Goal: Task Accomplishment & Management: Use online tool/utility

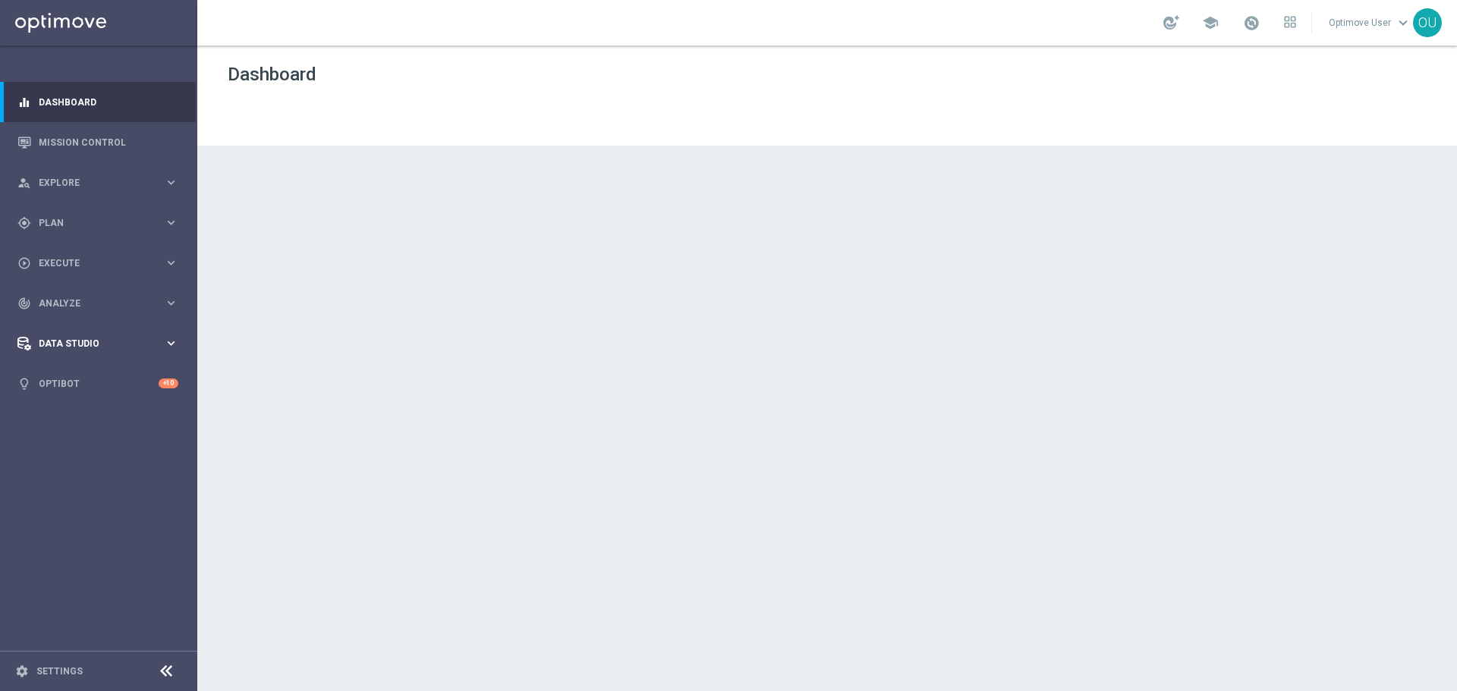
click at [153, 340] on span "Data Studio" at bounding box center [101, 343] width 125 height 9
click at [126, 288] on div "track_changes Analyze keyboard_arrow_right" at bounding box center [98, 303] width 196 height 40
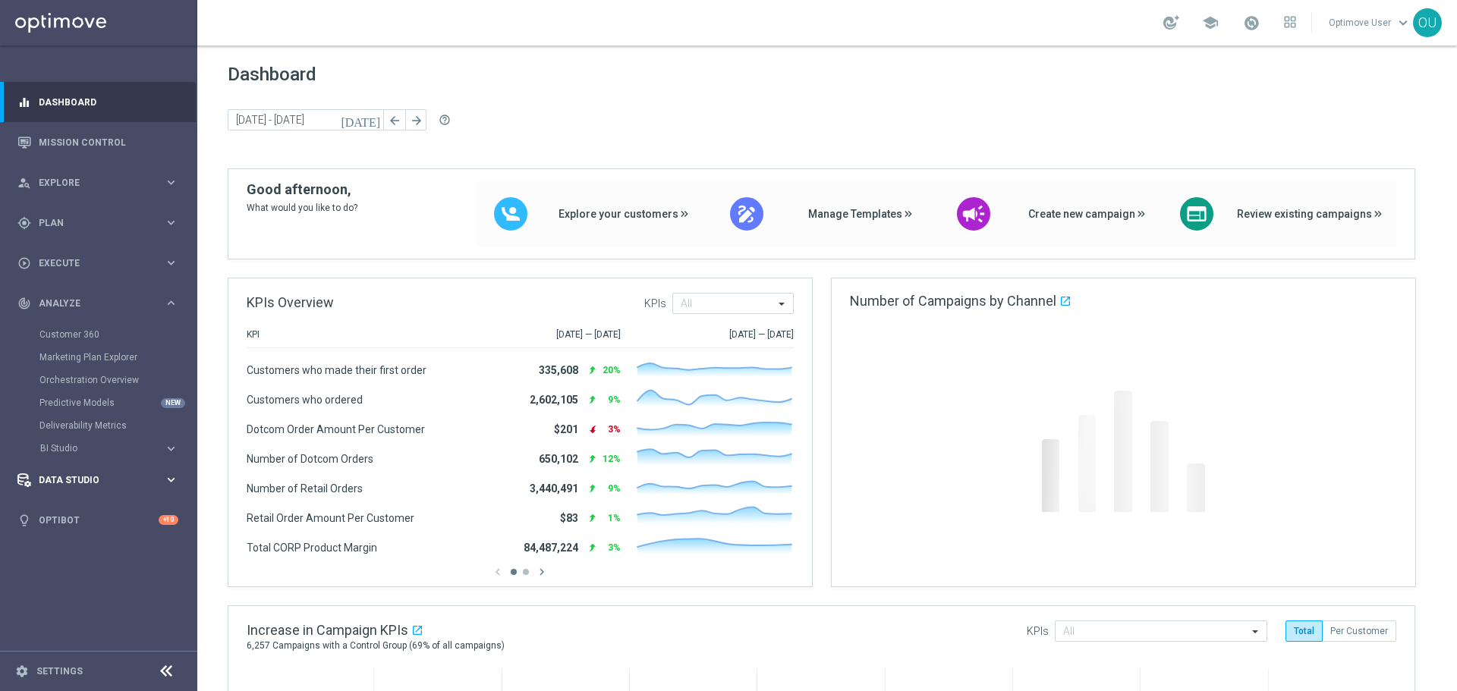
click at [96, 471] on div "Data Studio keyboard_arrow_right" at bounding box center [98, 480] width 196 height 40
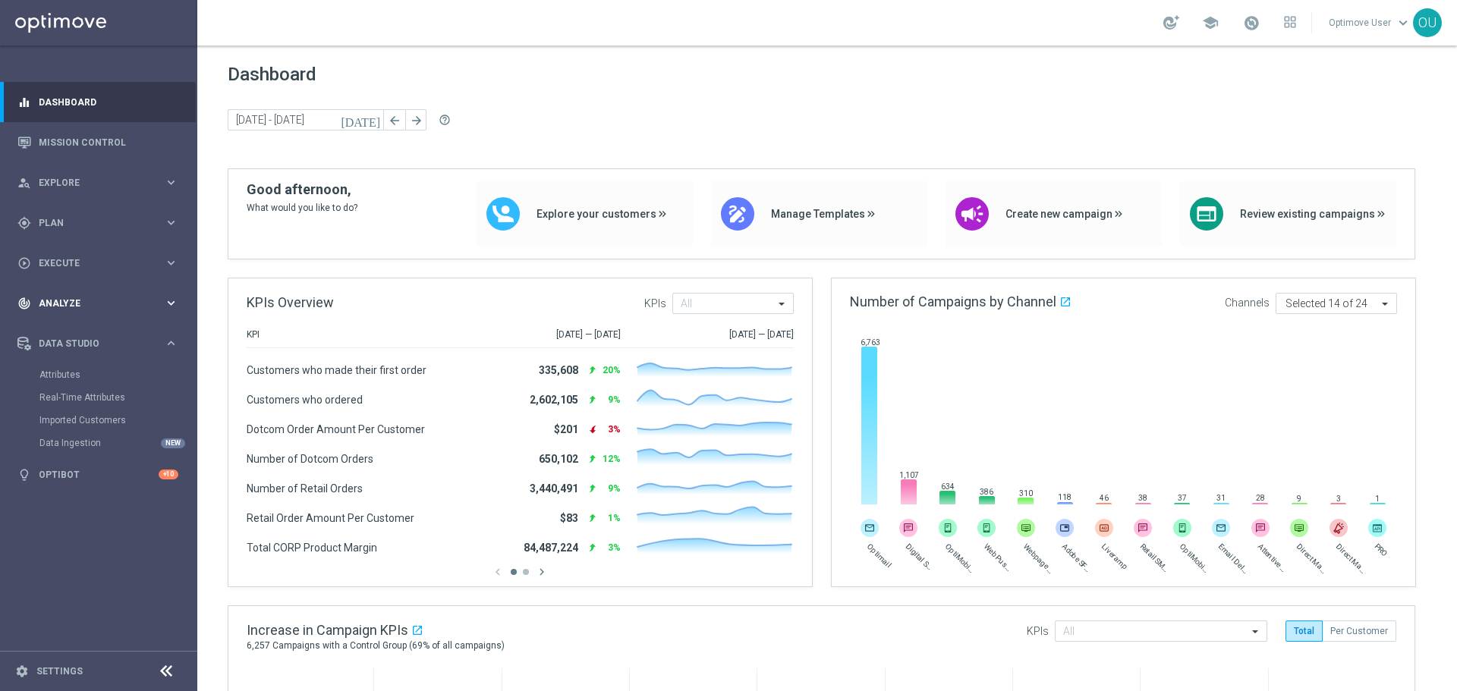
click at [96, 291] on div "track_changes Analyze keyboard_arrow_right" at bounding box center [98, 303] width 196 height 40
click at [98, 263] on span "Execute" at bounding box center [101, 263] width 125 height 9
click at [77, 295] on link "Campaign Builder" at bounding box center [98, 294] width 118 height 12
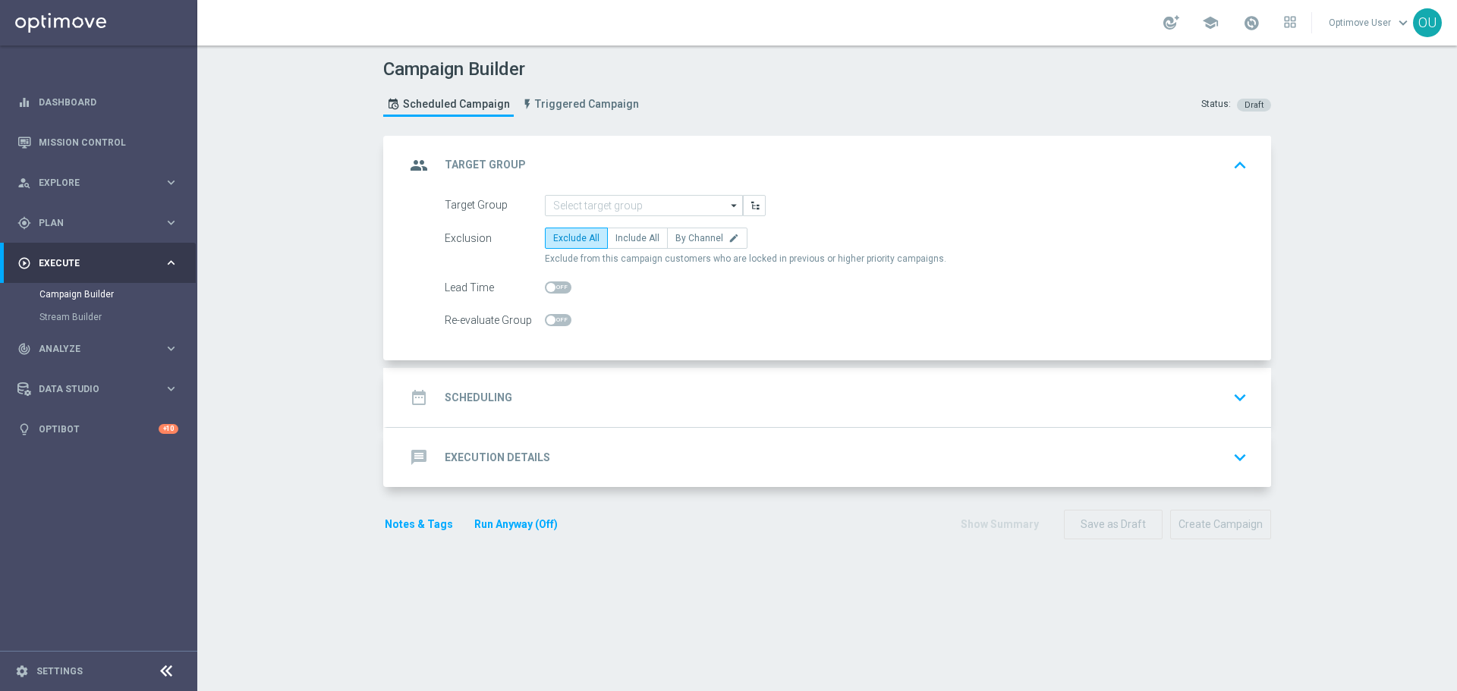
click at [520, 489] on form "group Target Group keyboard_arrow_up Target Group arrow_drop_down Show Selected…" at bounding box center [827, 338] width 888 height 404
click at [519, 478] on div "message Execution Details keyboard_arrow_down" at bounding box center [829, 457] width 884 height 59
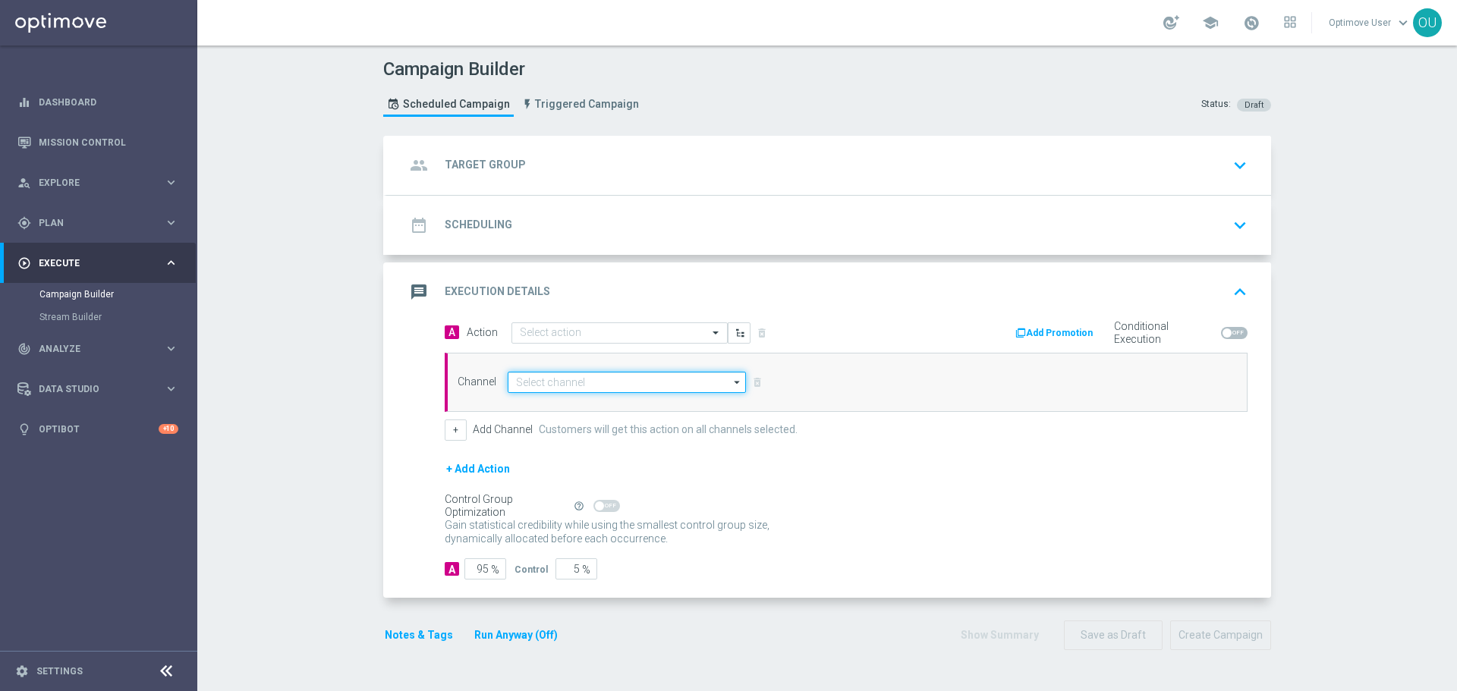
click at [557, 383] on input at bounding box center [627, 382] width 238 height 21
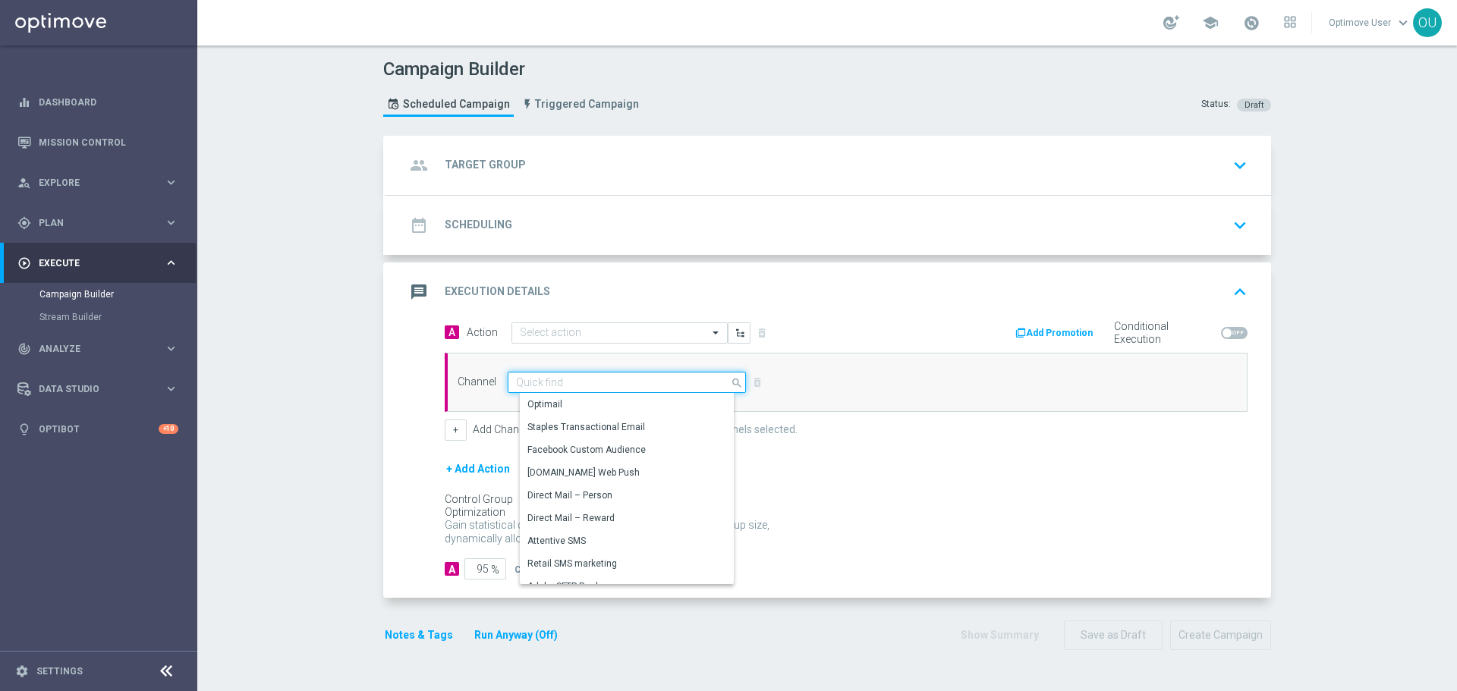
click at [576, 376] on input at bounding box center [627, 382] width 238 height 21
type input "goog"
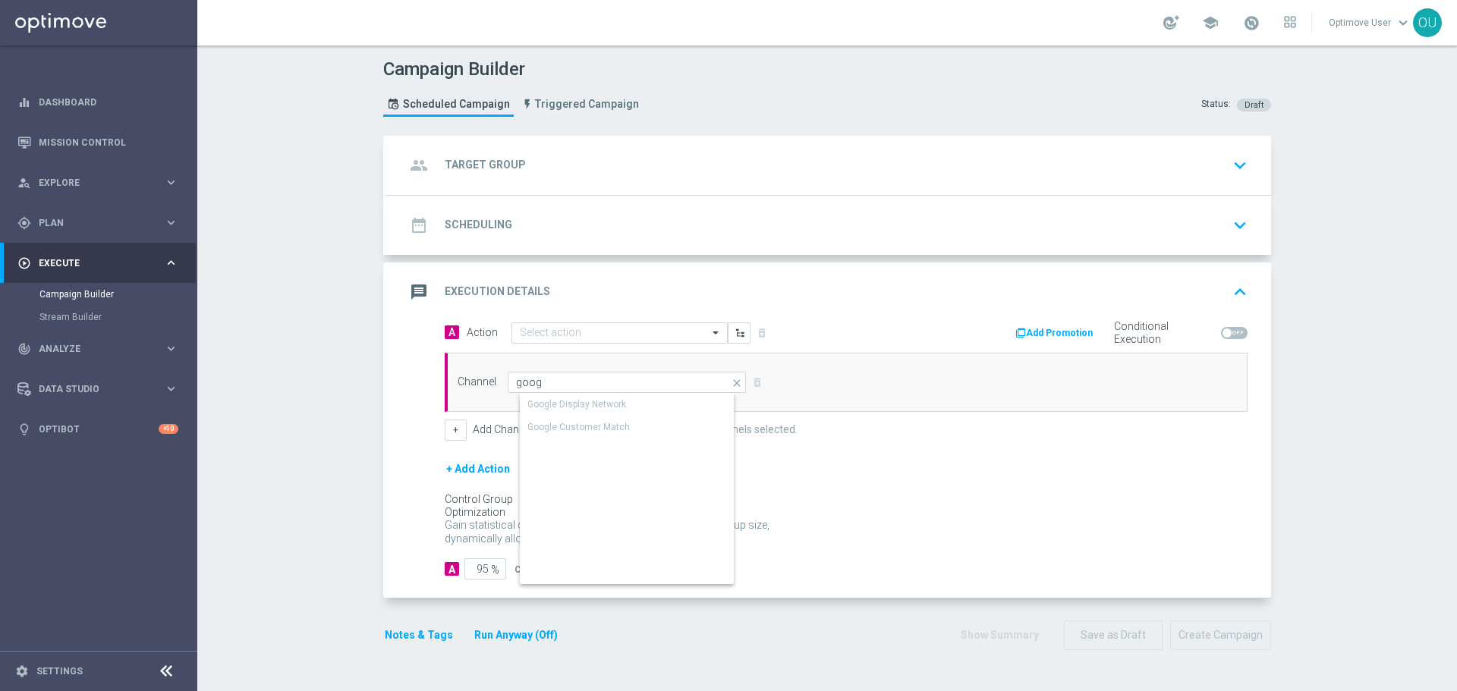
click at [603, 422] on div "Google Customer Match" at bounding box center [579, 427] width 102 height 14
click at [320, 405] on div "Campaign Builder Scheduled Campaign Triggered Campaign Status: Draft group Targ…" at bounding box center [827, 369] width 1260 height 646
